Goal: Register for event/course

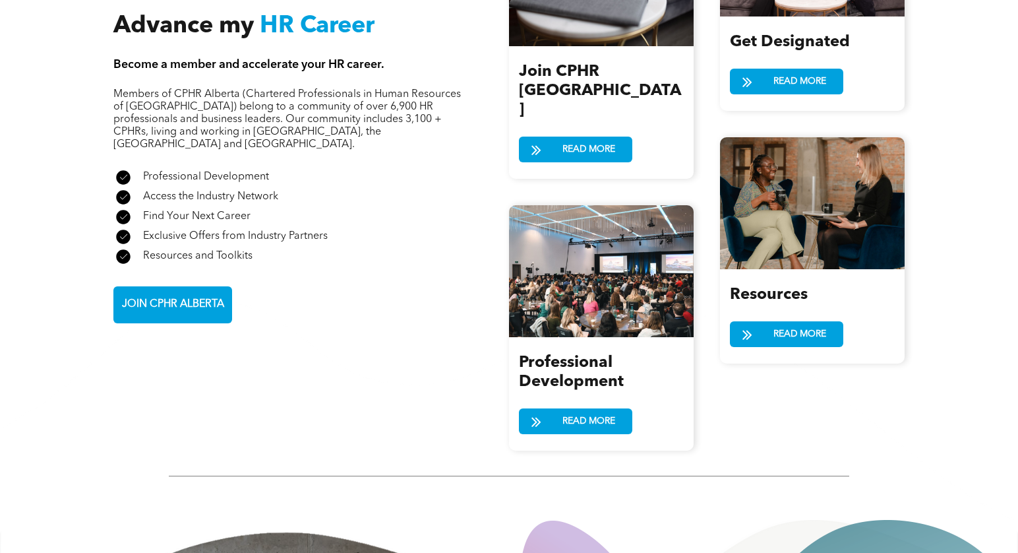
scroll to position [1578, 0]
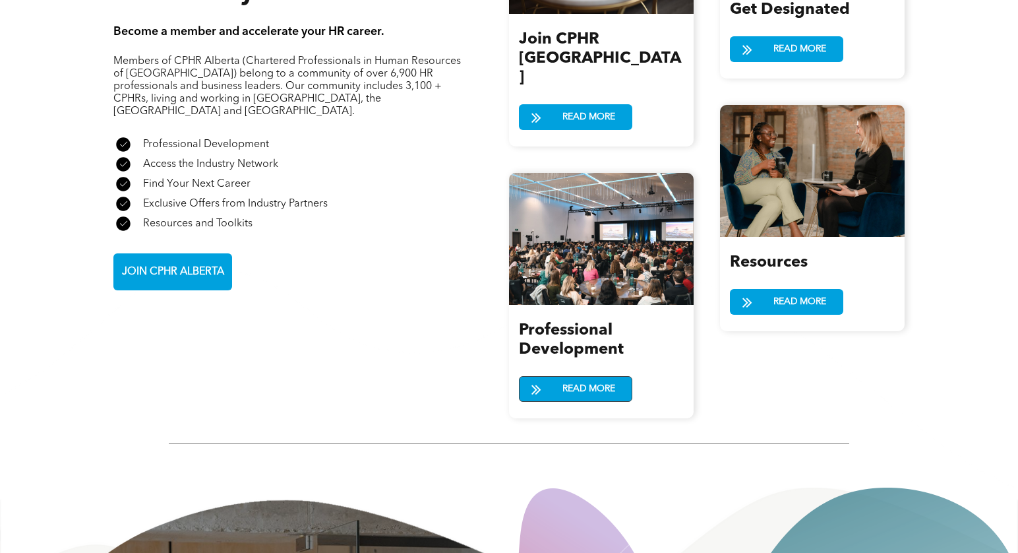
click at [570, 377] on span "READ MORE" at bounding box center [589, 389] width 62 height 24
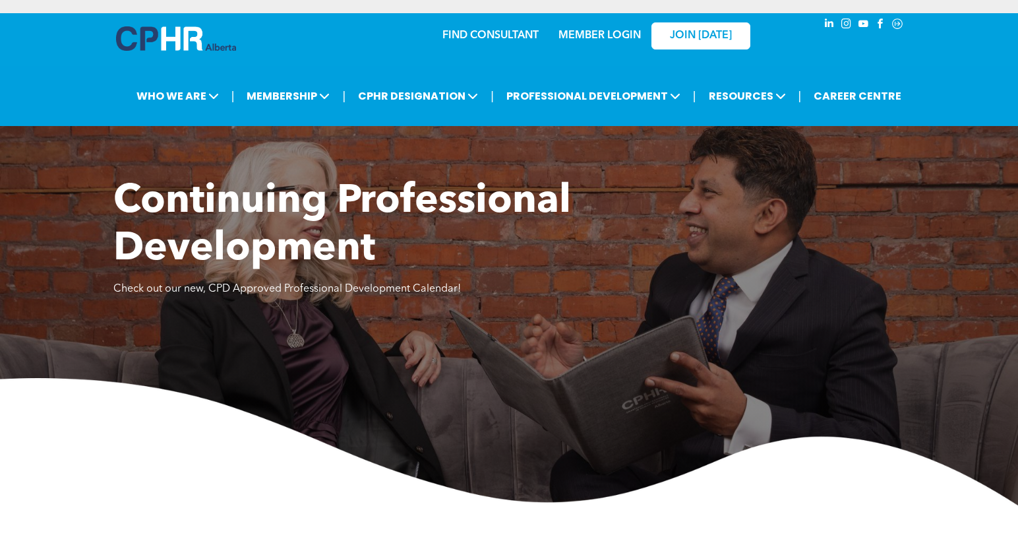
scroll to position [448, 0]
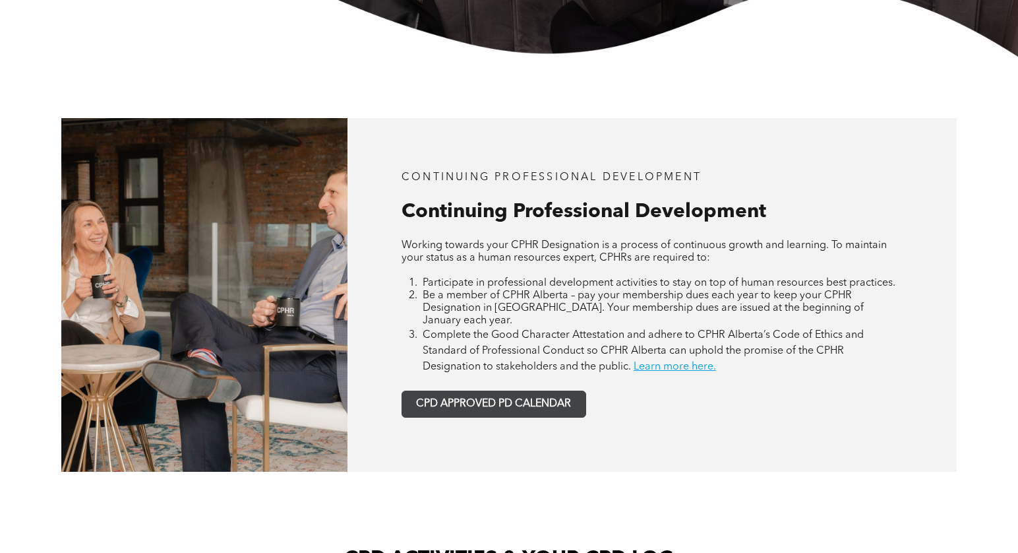
click at [525, 398] on span "CPD APPROVED PD CALENDAR" at bounding box center [493, 404] width 155 height 13
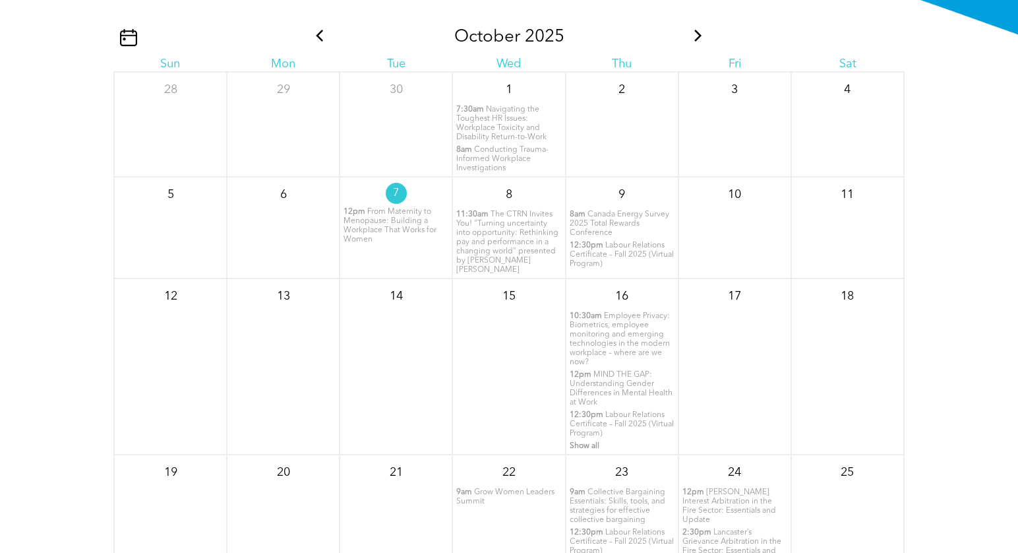
scroll to position [1538, 0]
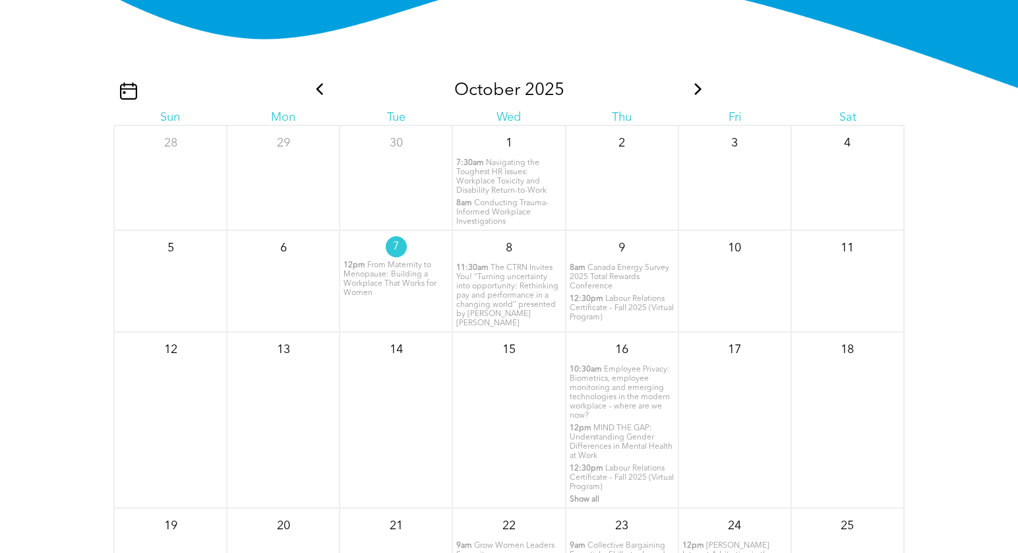
click at [700, 86] on icon at bounding box center [698, 89] width 17 height 12
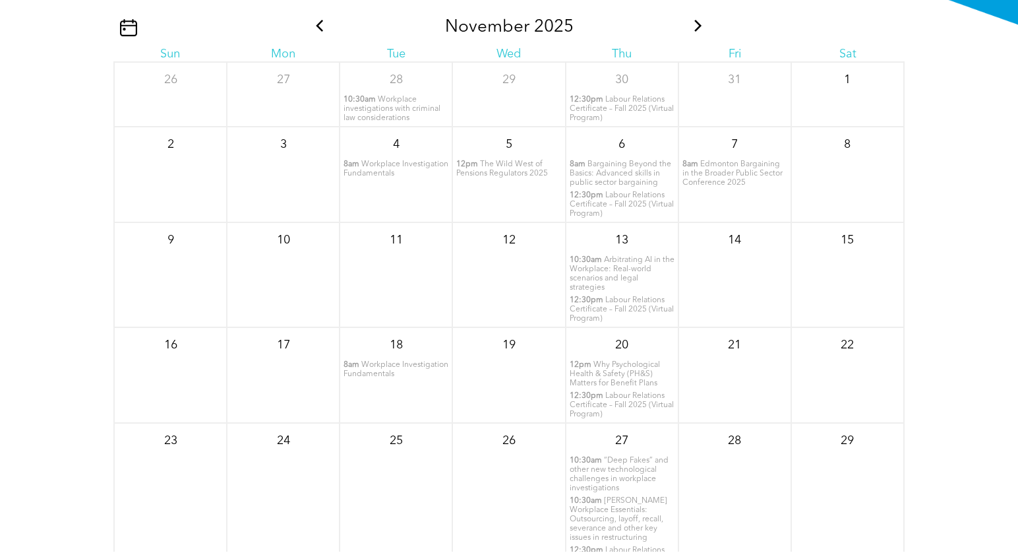
scroll to position [1581, 0]
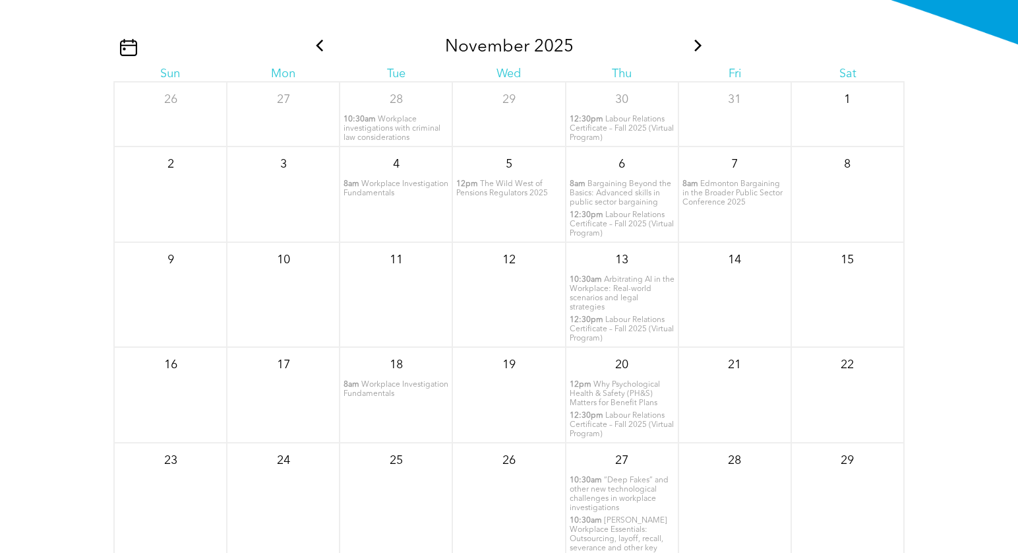
click at [693, 38] on span at bounding box center [698, 47] width 17 height 20
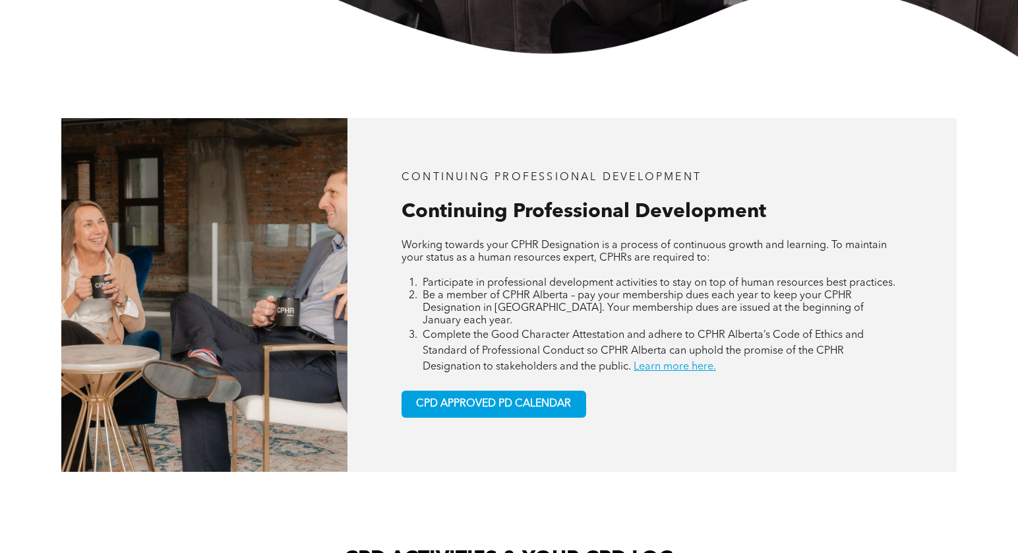
scroll to position [0, 0]
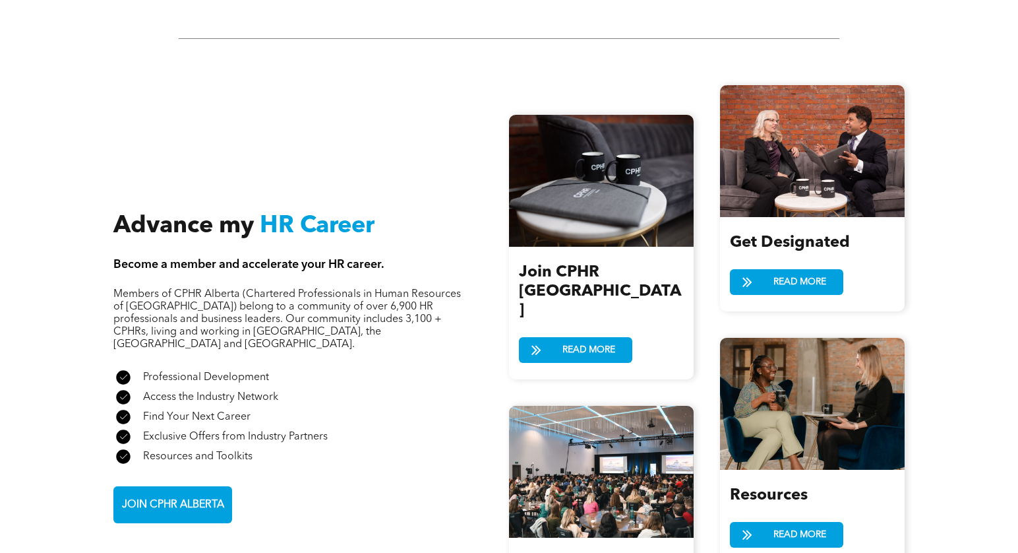
scroll to position [1794, 0]
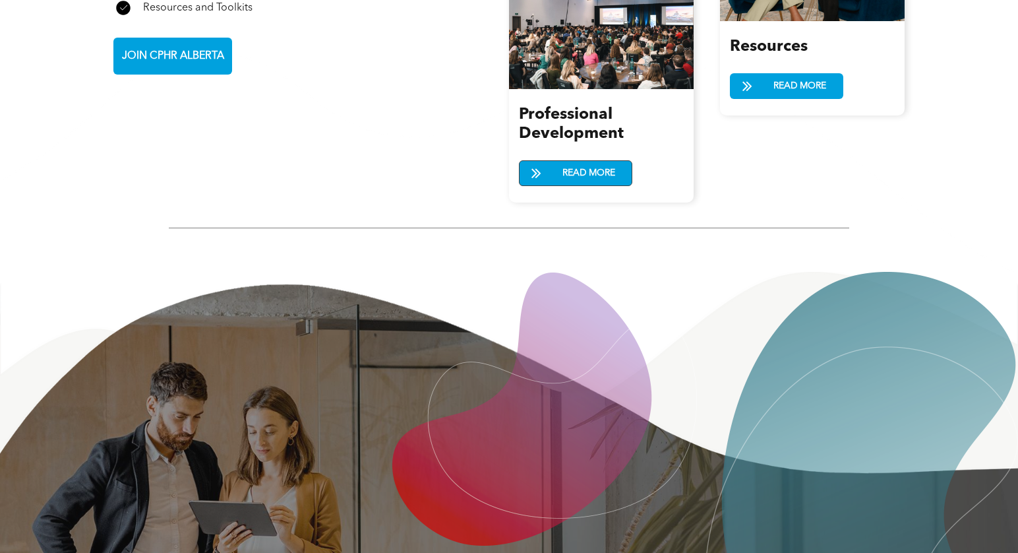
click at [585, 161] on span "READ MORE" at bounding box center [589, 173] width 62 height 24
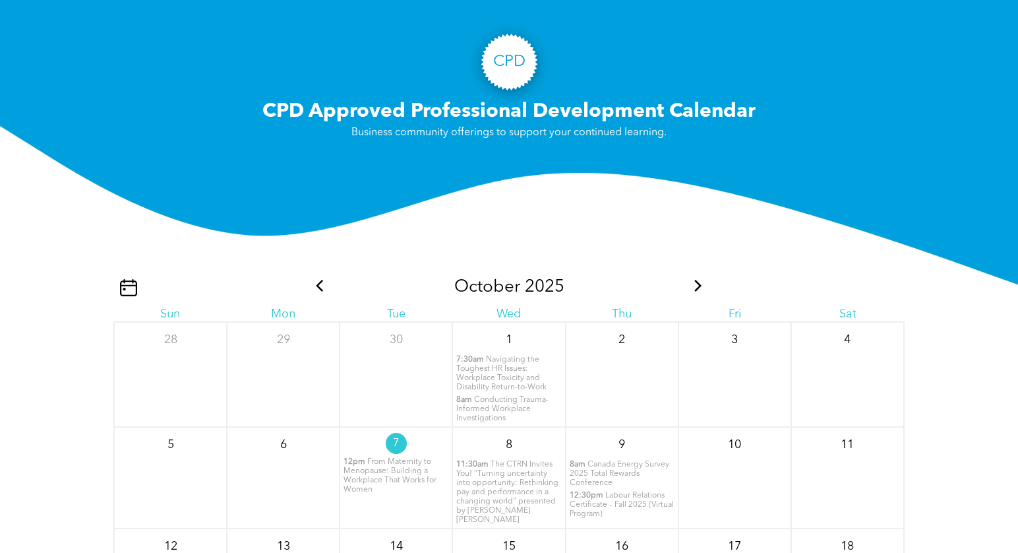
scroll to position [1345, 0]
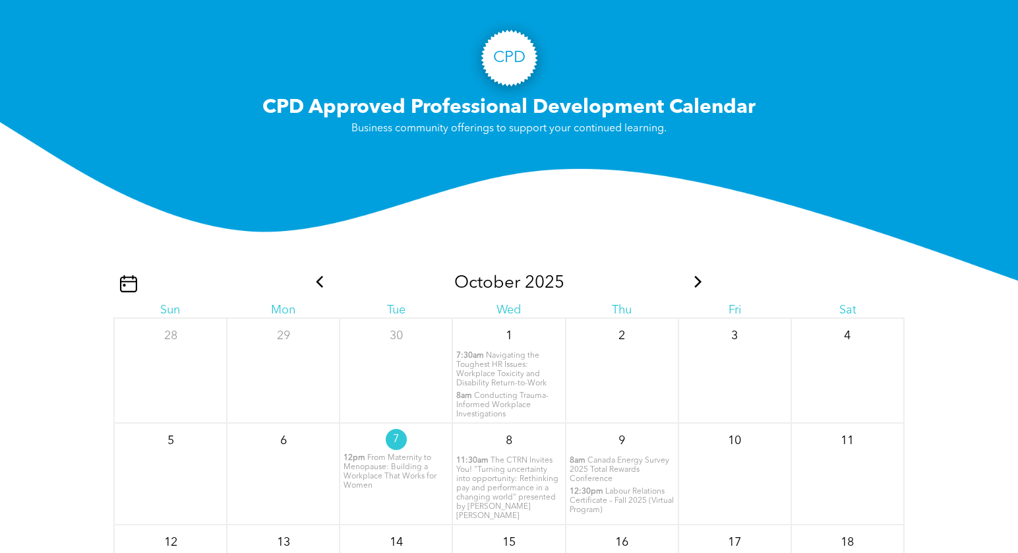
click at [320, 278] on icon at bounding box center [319, 282] width 17 height 12
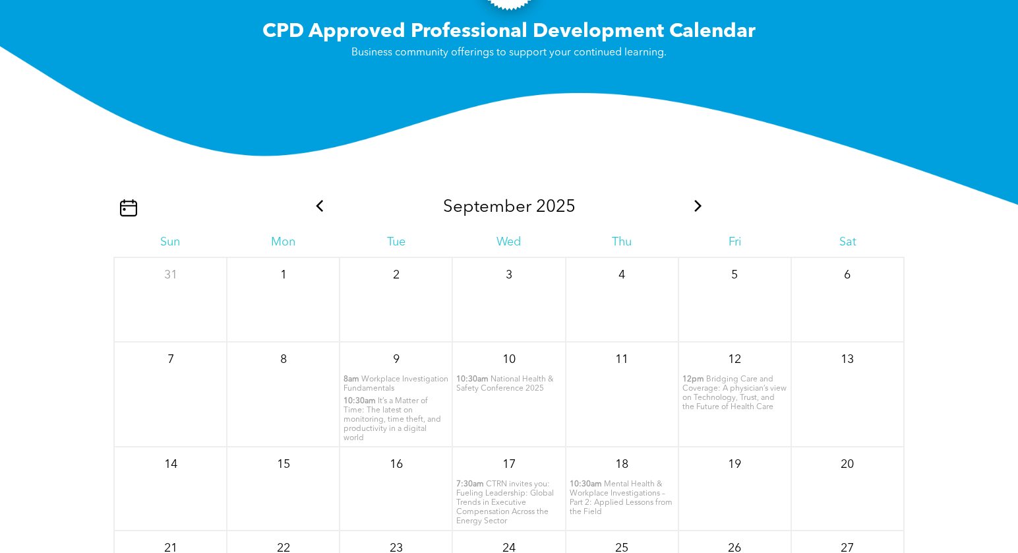
scroll to position [1391, 0]
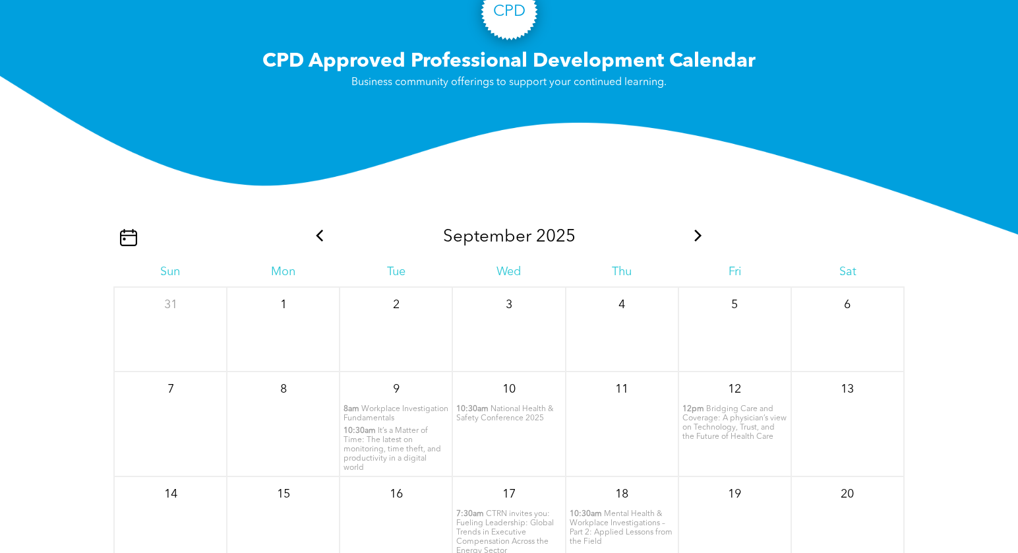
click at [315, 237] on icon at bounding box center [319, 235] width 17 height 12
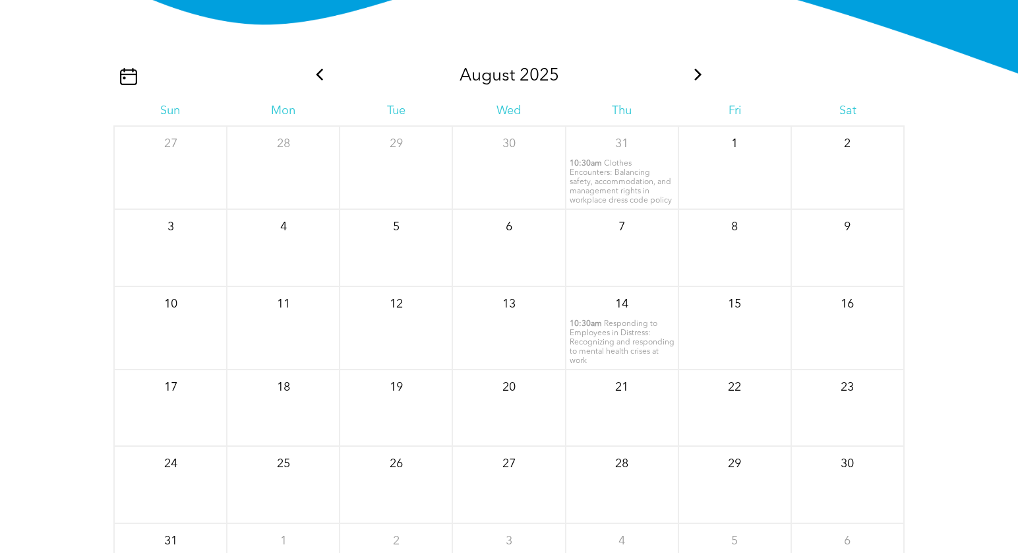
scroll to position [1542, 0]
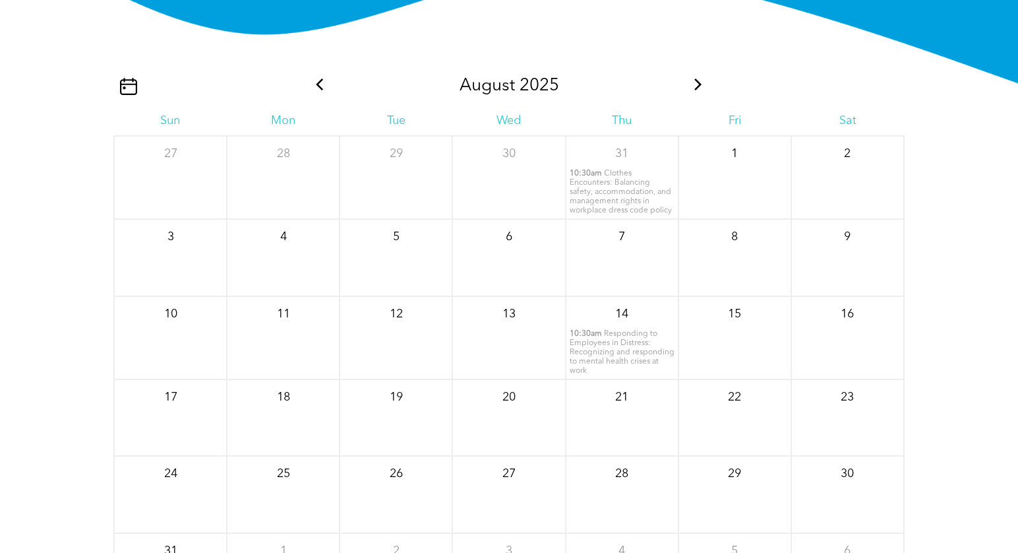
click at [693, 78] on span at bounding box center [698, 86] width 17 height 20
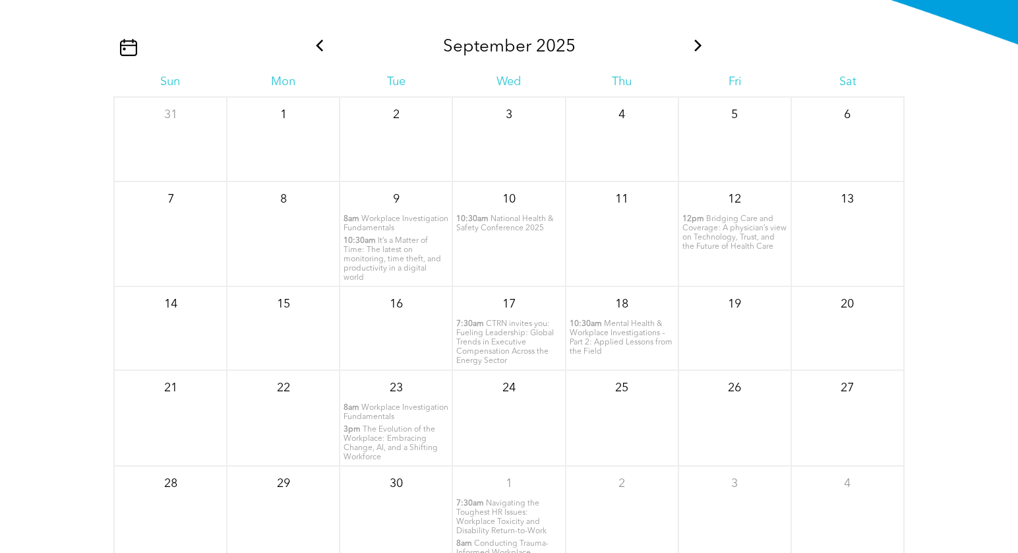
scroll to position [1577, 0]
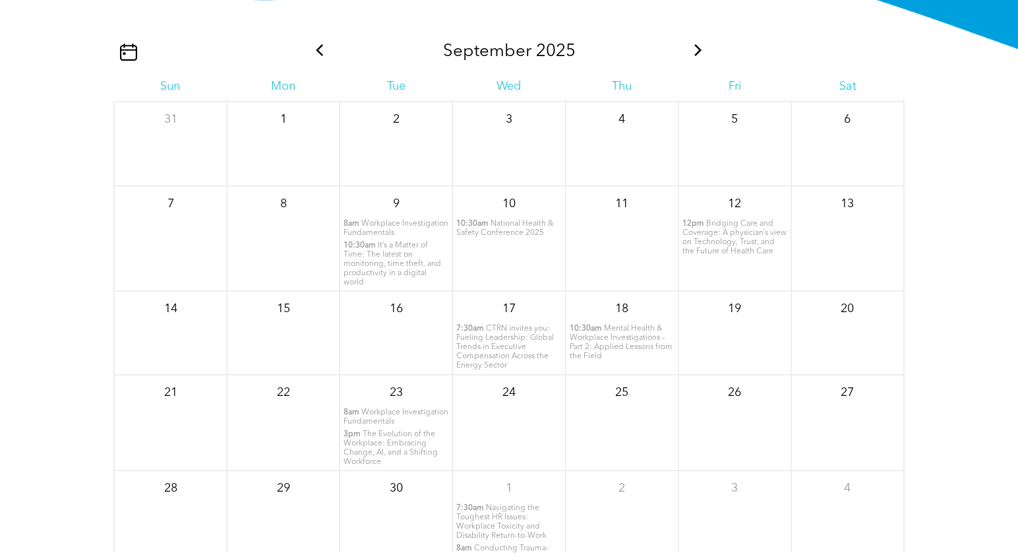
click at [698, 49] on icon at bounding box center [698, 50] width 17 height 12
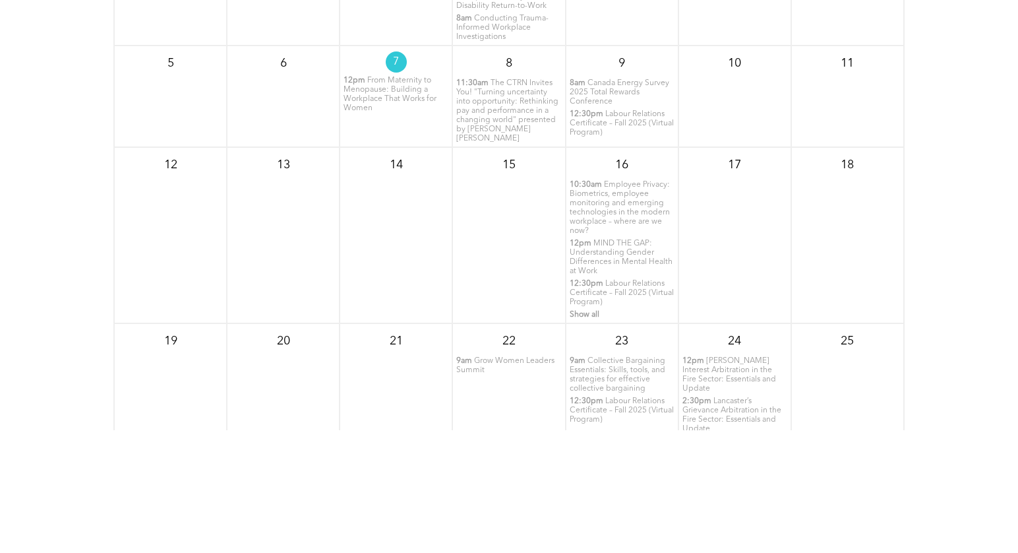
scroll to position [1737, 0]
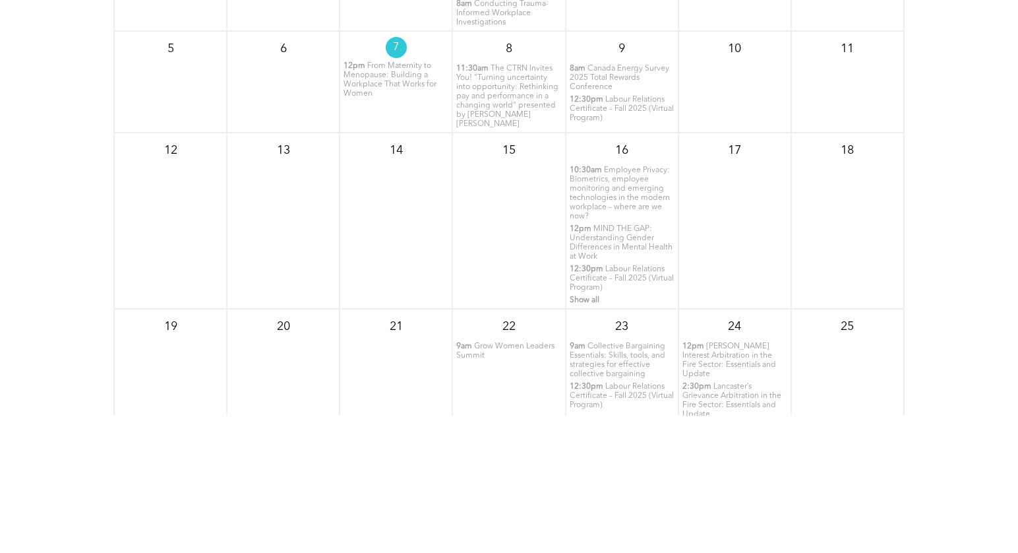
click at [615, 239] on p "12pm MIND THE GAP: Understanding Gender Differences in Mental Health at Work" at bounding box center [622, 242] width 105 height 37
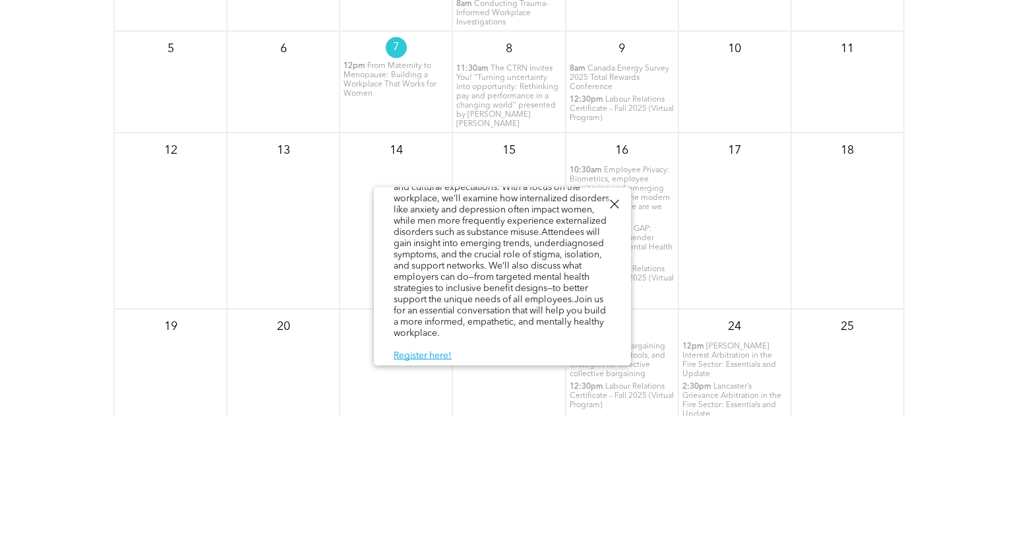
scroll to position [189, 0]
click at [410, 353] on link "Register here!" at bounding box center [423, 352] width 58 height 9
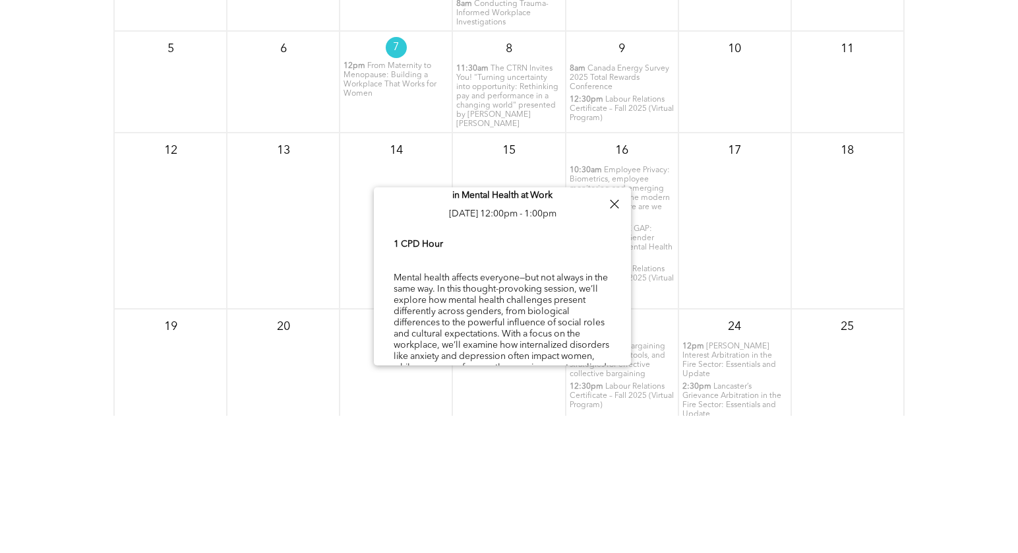
scroll to position [0, 0]
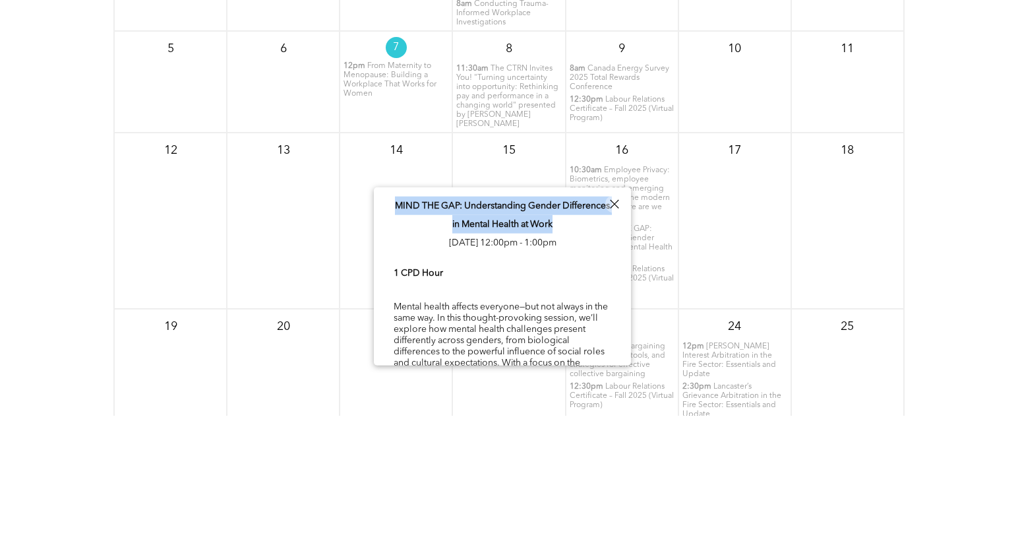
drag, startPoint x: 413, startPoint y: 204, endPoint x: 598, endPoint y: 230, distance: 186.5
click at [598, 230] on p "MIND THE GAP: Understanding Gender Differences in Mental Health at Work [DATE] …" at bounding box center [503, 224] width 218 height 55
copy span "MIND THE GAP: Understanding Gender Differences in Mental Health at Work"
click at [956, 80] on div "[DATE] Sun Mon Tue Wed Thu Fri Sat 28 29 30 1 7:30am 8am" at bounding box center [509, 198] width 1018 height 528
